Goal: Task Accomplishment & Management: Manage account settings

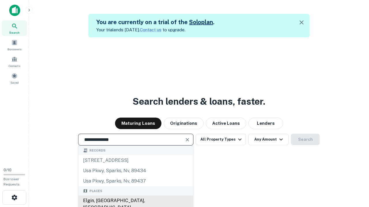
click at [135, 201] on div "Elgin, IL, USA" at bounding box center [135, 204] width 115 height 17
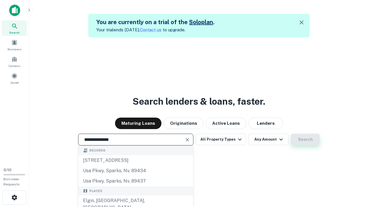
type input "**********"
click at [291, 134] on button "Search" at bounding box center [305, 140] width 29 height 12
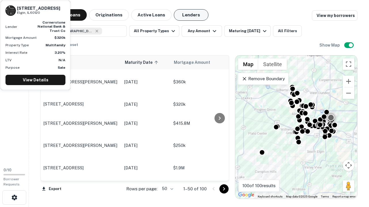
click at [191, 15] on button "Lenders" at bounding box center [191, 15] width 35 height 12
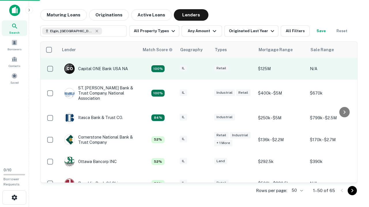
click at [204, 69] on div "IL" at bounding box center [193, 69] width 29 height 8
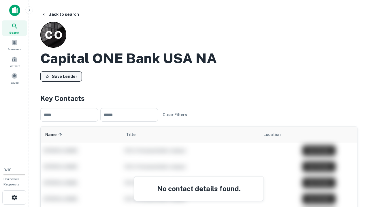
click at [61, 76] on button "Save Lender" at bounding box center [60, 76] width 41 height 10
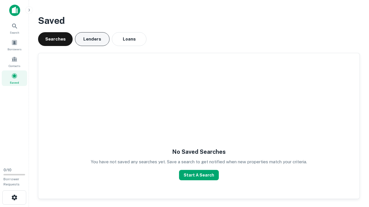
click at [92, 39] on button "Lenders" at bounding box center [92, 39] width 35 height 14
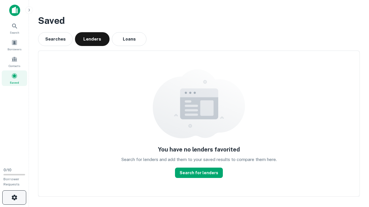
click at [14, 198] on icon "button" at bounding box center [14, 197] width 7 height 7
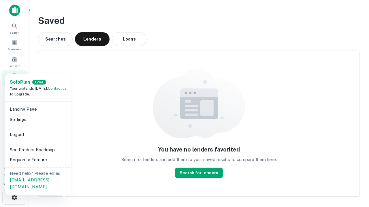
click at [38, 135] on li "Logout" at bounding box center [38, 135] width 62 height 10
